Goal: Task Accomplishment & Management: Complete application form

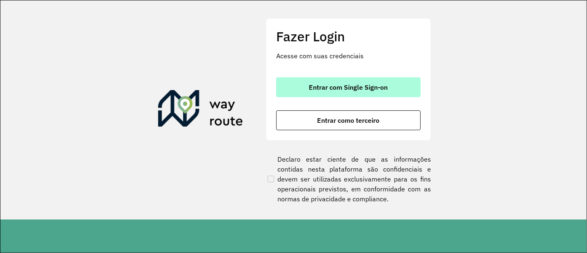
click at [371, 90] on span "Entrar com Single Sign-on" at bounding box center [348, 87] width 79 height 7
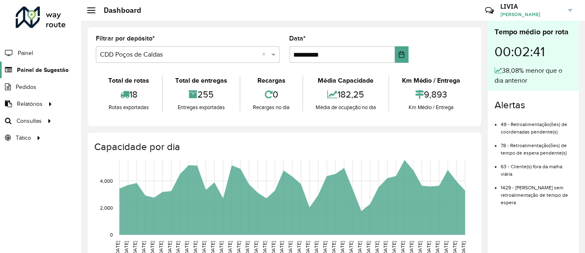
click at [33, 69] on span "Painel de Sugestão" at bounding box center [43, 70] width 52 height 9
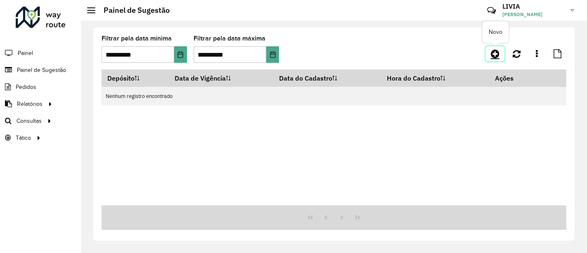
click at [494, 56] on icon at bounding box center [495, 54] width 9 height 10
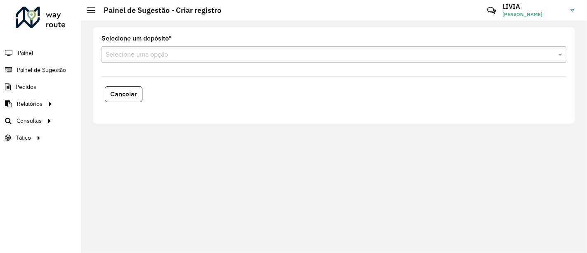
click at [154, 56] on input "text" at bounding box center [326, 55] width 440 height 10
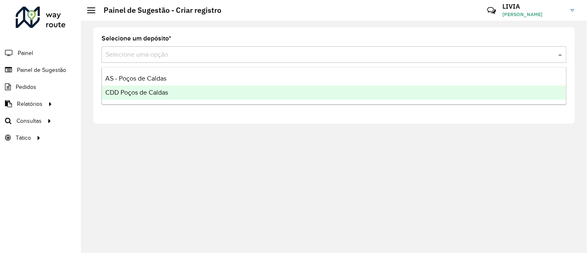
click at [136, 90] on span "CDD Poços de Caldas" at bounding box center [136, 92] width 63 height 7
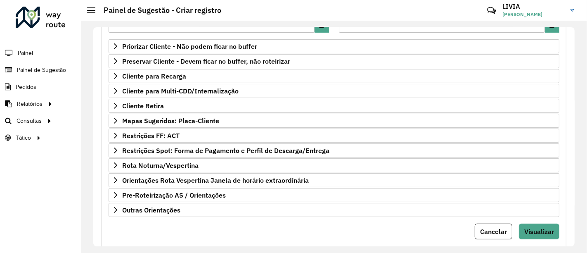
scroll to position [138, 0]
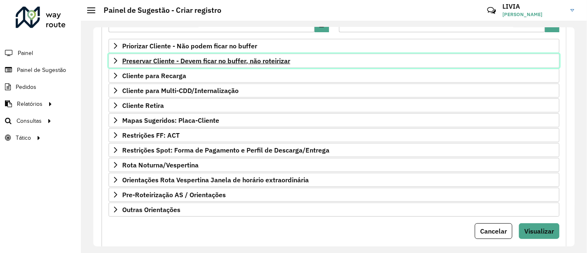
click at [197, 57] on span "Preservar Cliente - Devem ficar no buffer, não roteirizar" at bounding box center [206, 60] width 168 height 7
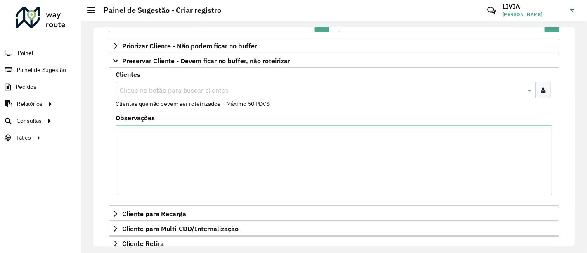
click at [149, 90] on input "text" at bounding box center [322, 90] width 408 height 10
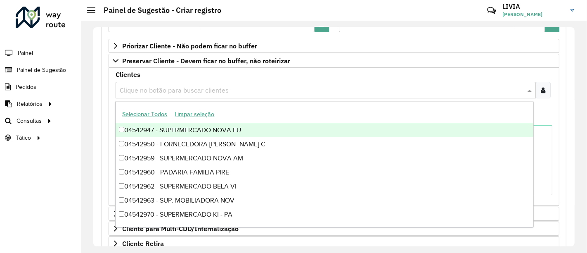
paste input "********"
type input "********"
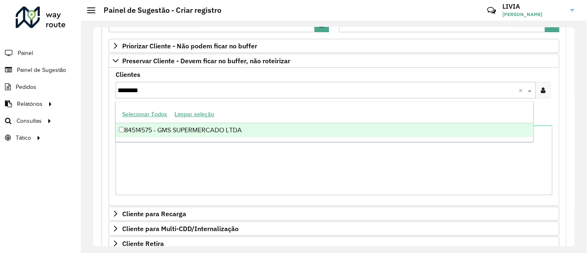
click at [191, 133] on div "84514575 - GMS SUPERMERCADO LTDA" at bounding box center [325, 130] width 418 height 14
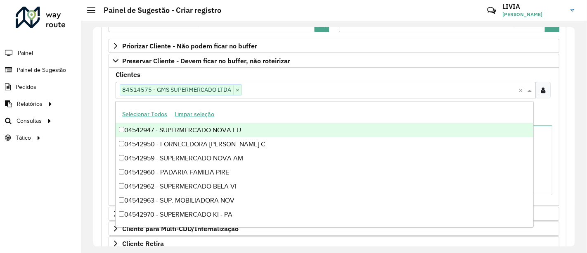
click at [283, 72] on div "Clientes Clique no botão para buscar clientes 84514575 - GMS SUPERMERCADO LTDA …" at bounding box center [334, 89] width 437 height 37
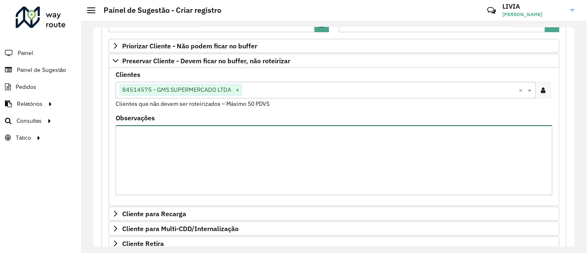
drag, startPoint x: 189, startPoint y: 135, endPoint x: 176, endPoint y: 140, distance: 14.8
click at [189, 135] on textarea "Observações" at bounding box center [334, 160] width 437 height 70
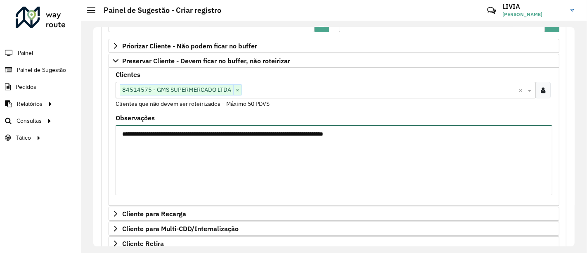
type textarea "**********"
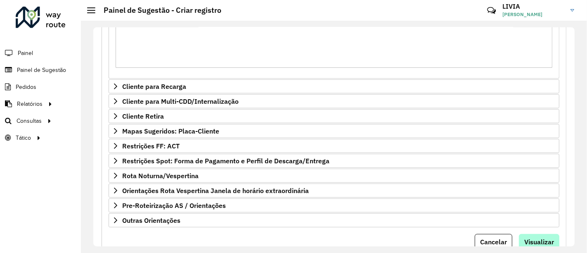
scroll to position [293, 0]
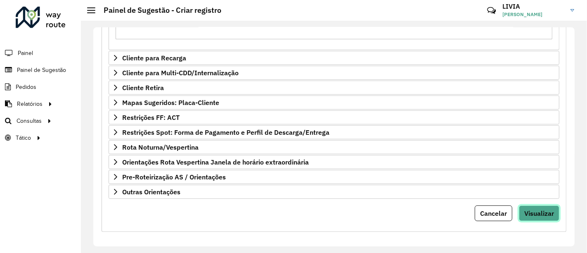
click at [550, 211] on span "Visualizar" at bounding box center [540, 213] width 30 height 8
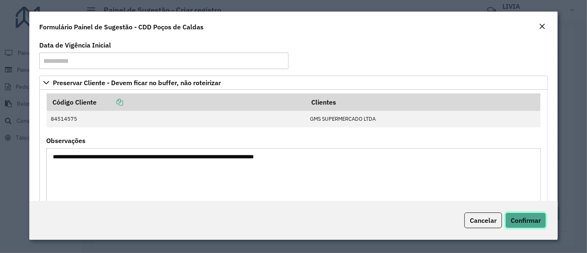
click at [528, 217] on span "Confirmar" at bounding box center [526, 220] width 30 height 8
